Goal: Check status: Check status

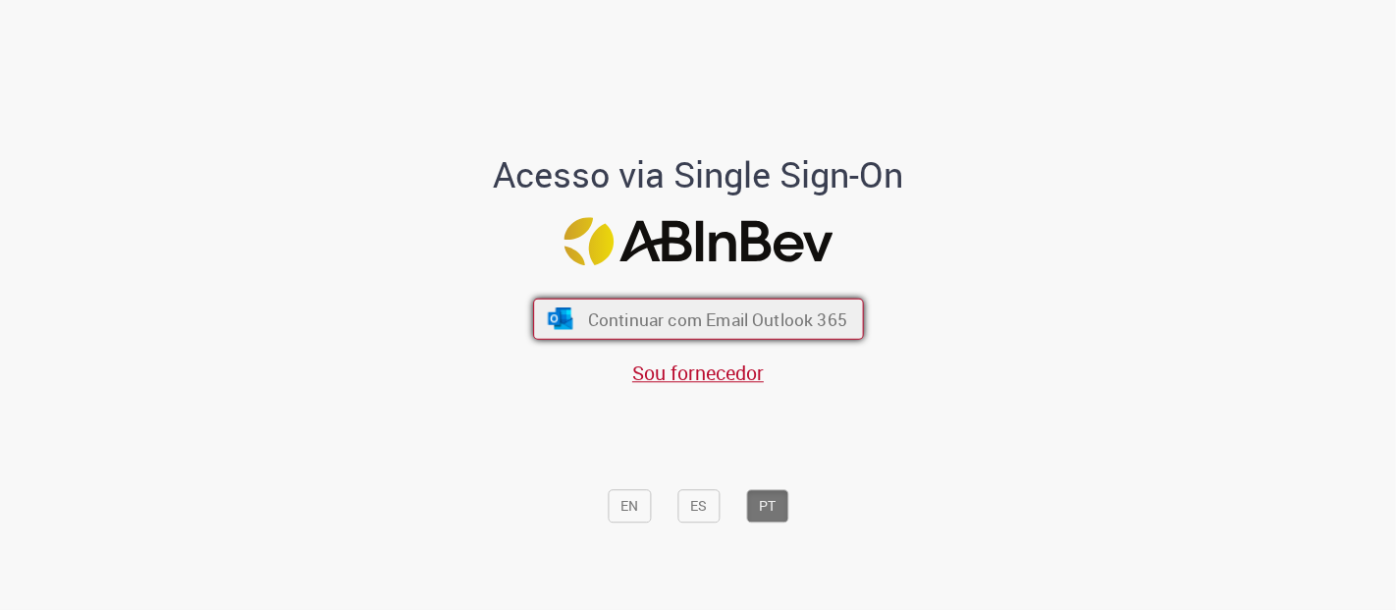
click at [726, 314] on span "Continuar com Email Outlook 365" at bounding box center [716, 318] width 259 height 23
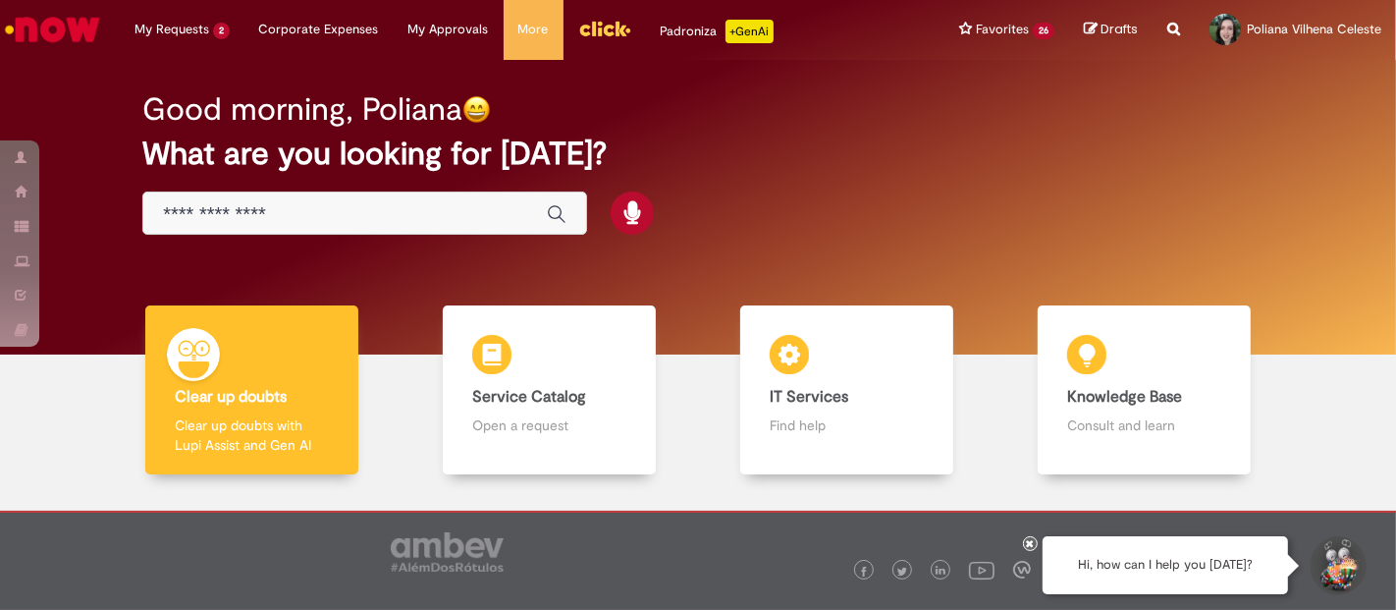
click at [603, 24] on img "Header menu" at bounding box center [604, 28] width 53 height 29
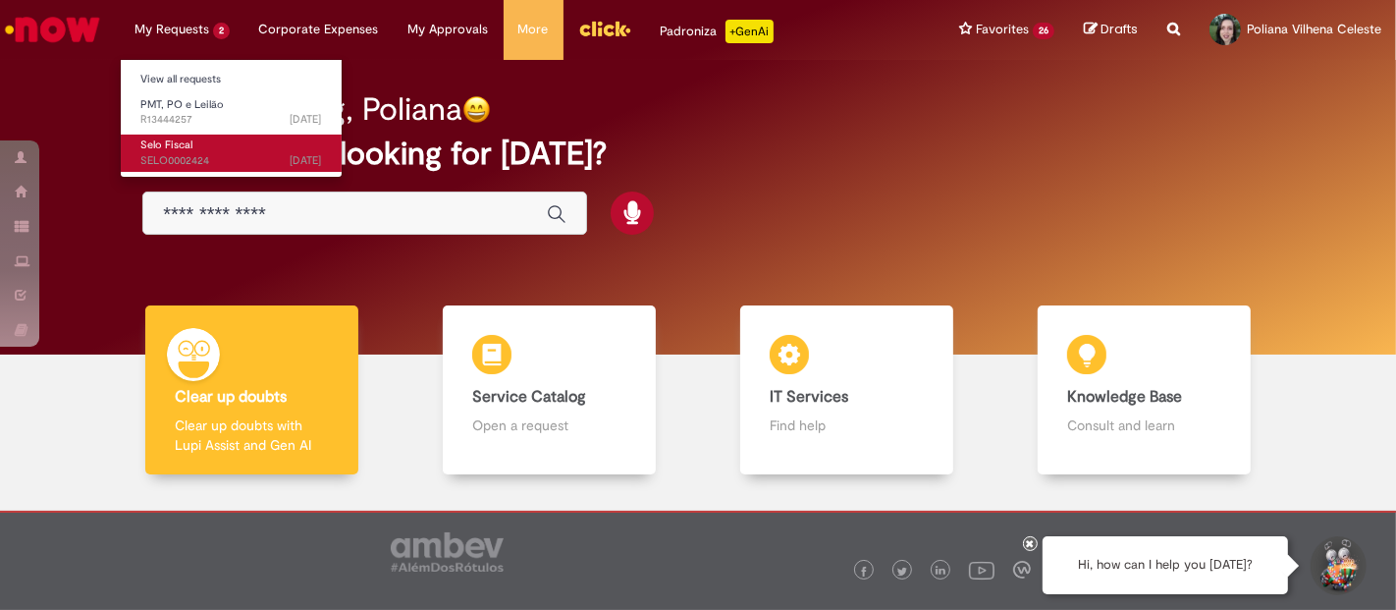
click at [198, 164] on span "[DATE][DATE][DATE] SELO0002424" at bounding box center [231, 161] width 182 height 16
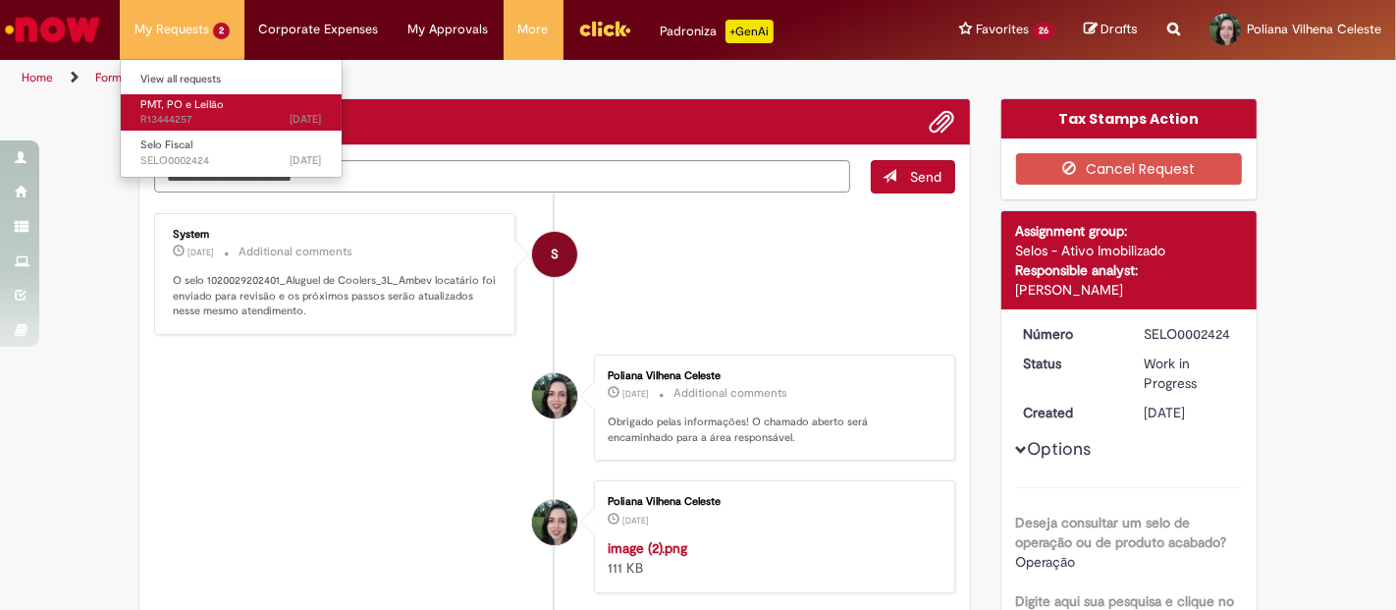
click at [188, 123] on span "[DATE][DATE][DATE] R13444257" at bounding box center [231, 120] width 182 height 16
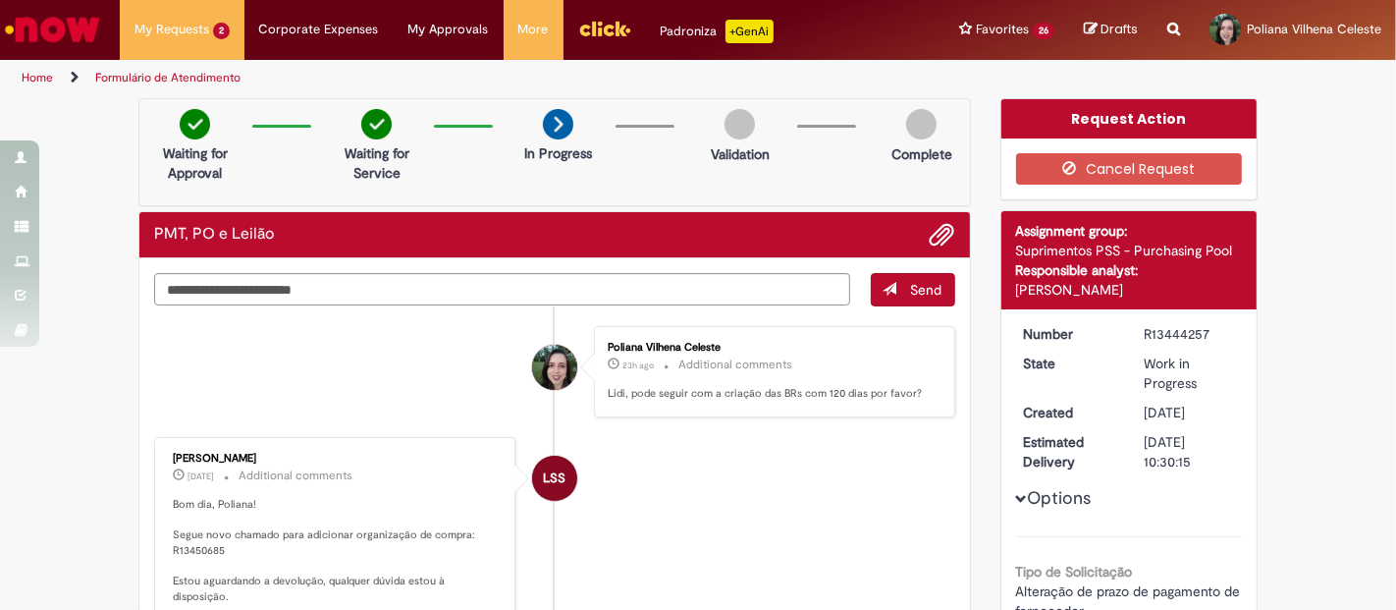
click at [196, 546] on p "Bom dia, Poliana! Segue novo chamado para adicionar organização de compra: R134…" at bounding box center [336, 551] width 327 height 108
copy p "R13450685"
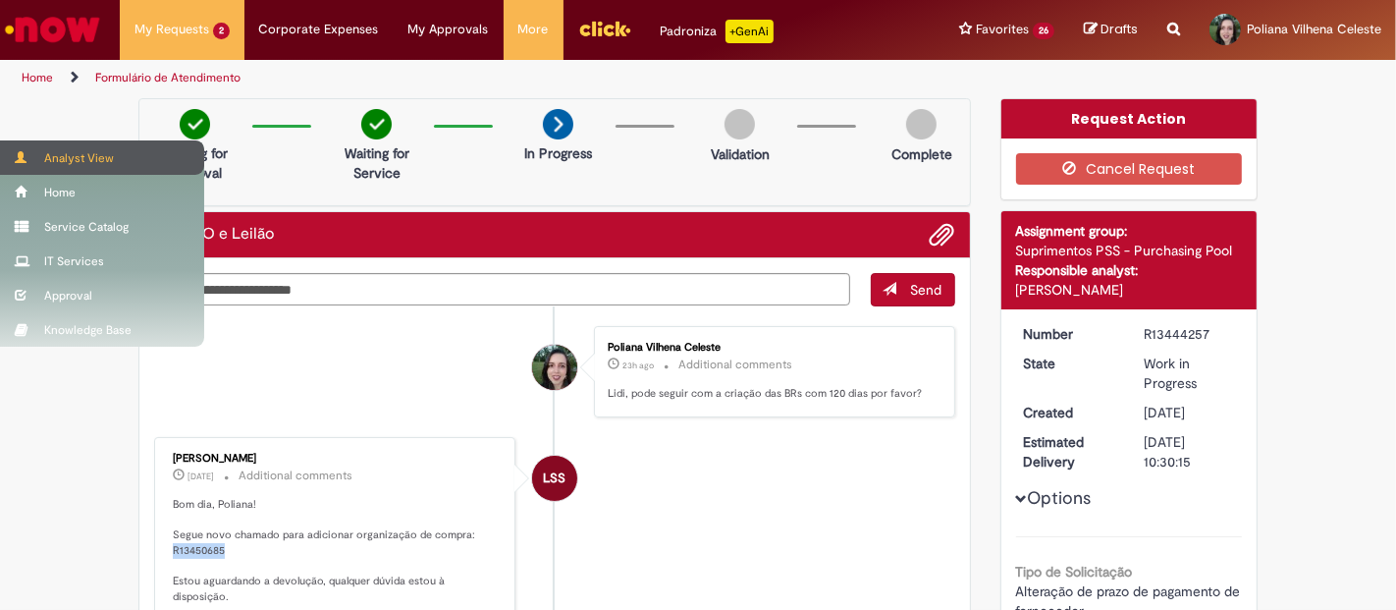
click at [59, 168] on div "Analyst View" at bounding box center [102, 157] width 204 height 34
